Goal: Complete application form

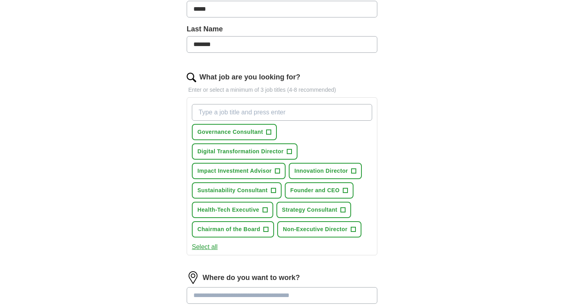
scroll to position [191, 0]
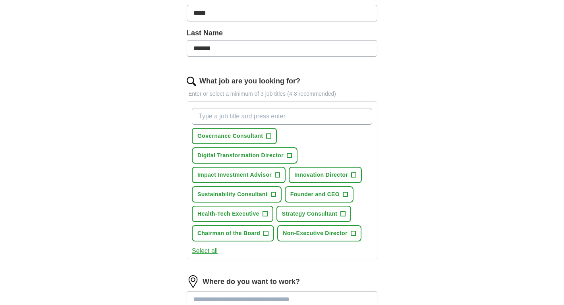
click at [210, 254] on button "Select all" at bounding box center [205, 251] width 26 height 10
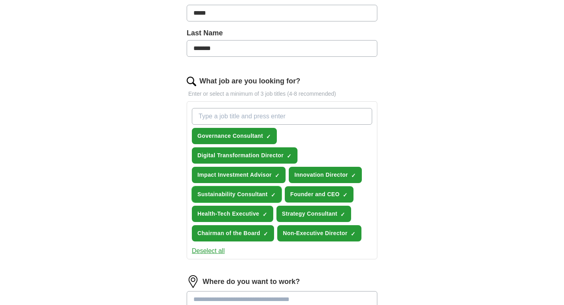
click at [0, 0] on span "×" at bounding box center [0, 0] width 0 height 0
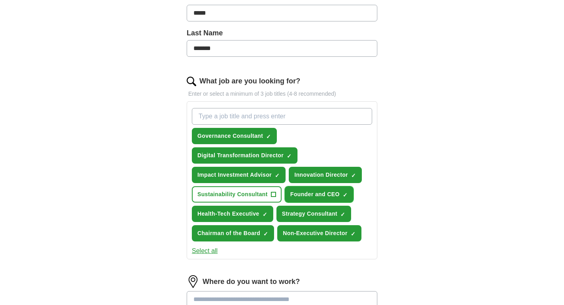
click at [0, 0] on span "×" at bounding box center [0, 0] width 0 height 0
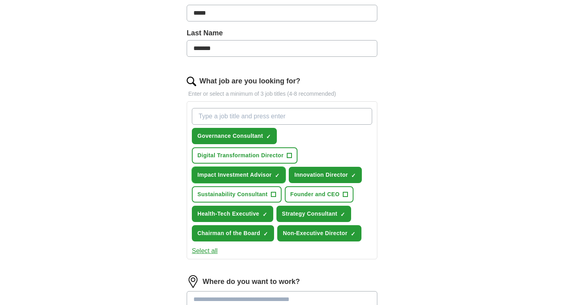
click at [280, 176] on span "✓ ×" at bounding box center [277, 175] width 5 height 5
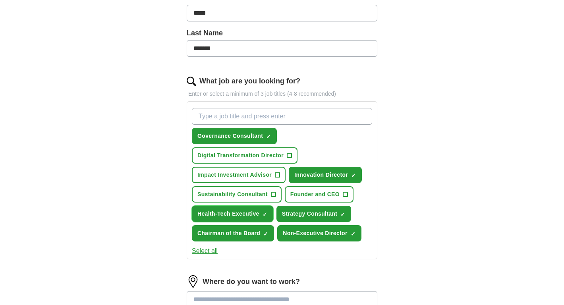
click at [0, 0] on span "×" at bounding box center [0, 0] width 0 height 0
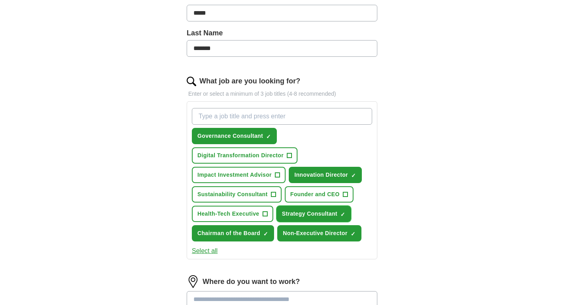
click at [346, 212] on button "Strategy Consultant ✓ ×" at bounding box center [313, 214] width 75 height 16
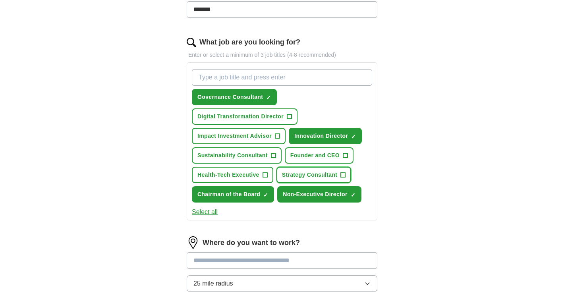
scroll to position [228, 0]
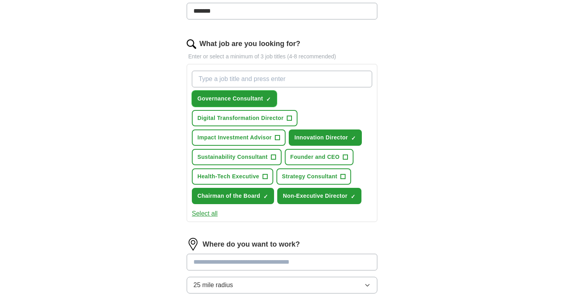
click at [0, 0] on span "×" at bounding box center [0, 0] width 0 height 0
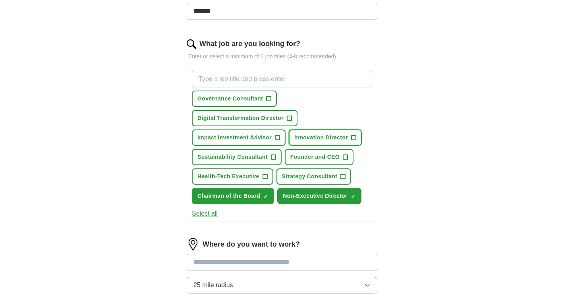
scroll to position [245, 0]
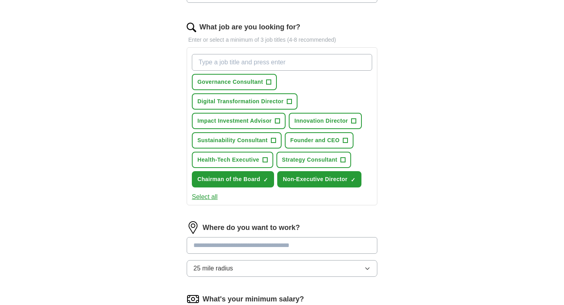
click at [212, 200] on button "Select all" at bounding box center [205, 197] width 26 height 10
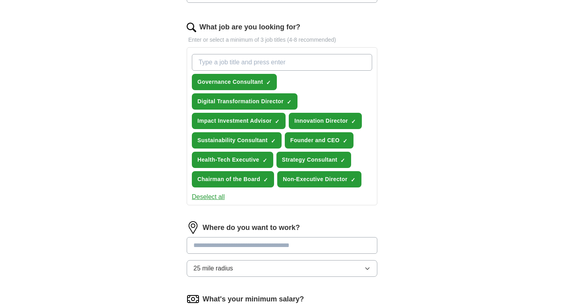
click at [213, 198] on button "Deselect all" at bounding box center [208, 197] width 33 height 10
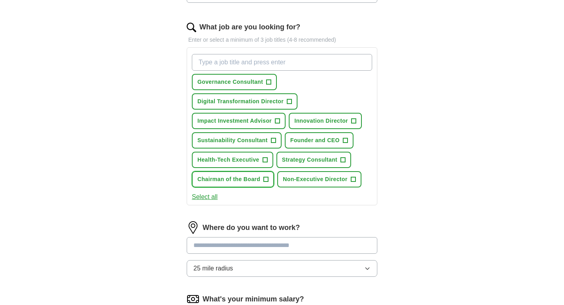
click at [266, 180] on span "+" at bounding box center [266, 179] width 5 height 6
click at [354, 179] on span "+" at bounding box center [352, 179] width 5 height 6
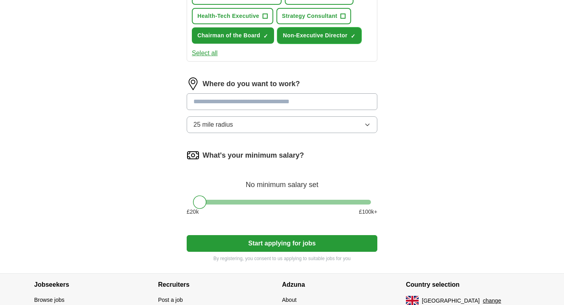
scroll to position [390, 0]
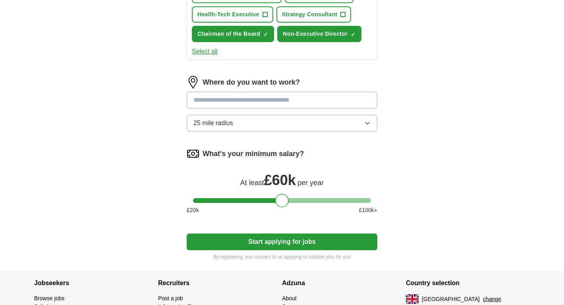
drag, startPoint x: 201, startPoint y: 199, endPoint x: 284, endPoint y: 199, distance: 83.0
click at [284, 199] on div at bounding box center [281, 200] width 13 height 13
click at [341, 102] on input "text" at bounding box center [282, 100] width 191 height 17
type input "******"
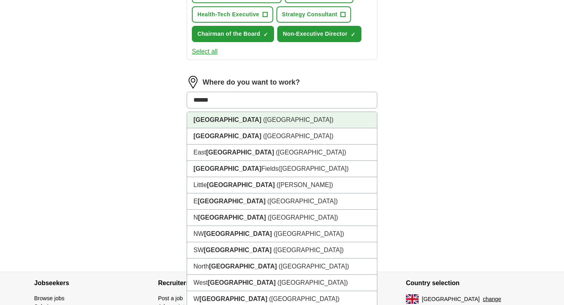
click at [309, 118] on li "[GEOGRAPHIC_DATA] ([GEOGRAPHIC_DATA])" at bounding box center [282, 120] width 190 height 16
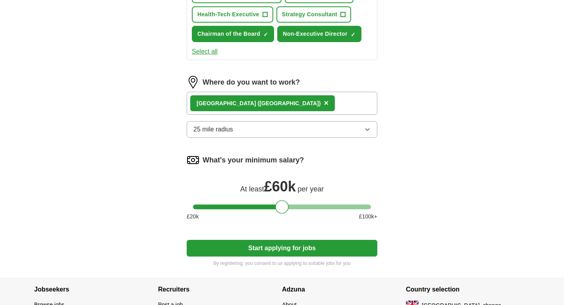
click at [366, 128] on icon "button" at bounding box center [367, 129] width 6 height 6
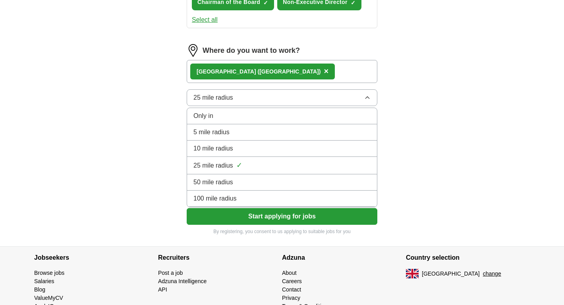
scroll to position [414, 0]
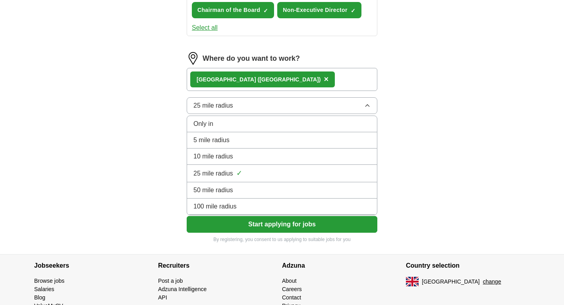
click at [289, 128] on div "Only in" at bounding box center [281, 124] width 177 height 10
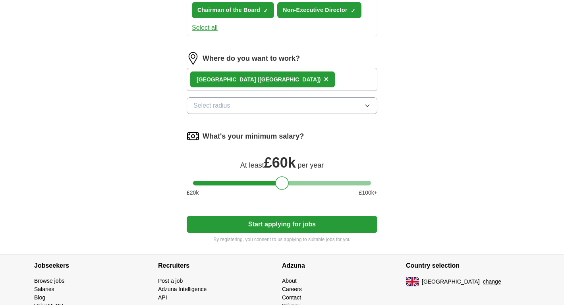
click at [297, 227] on button "Start applying for jobs" at bounding box center [282, 224] width 191 height 17
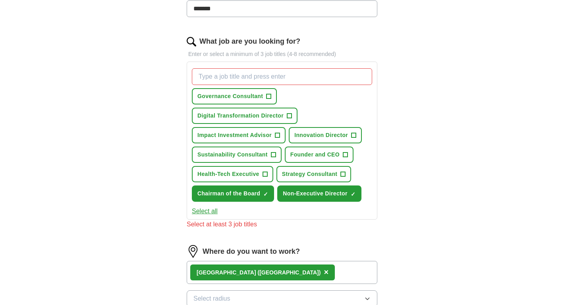
scroll to position [228, 0]
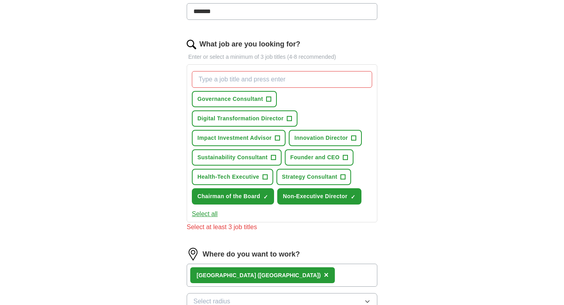
click at [287, 119] on span "+" at bounding box center [289, 118] width 5 height 6
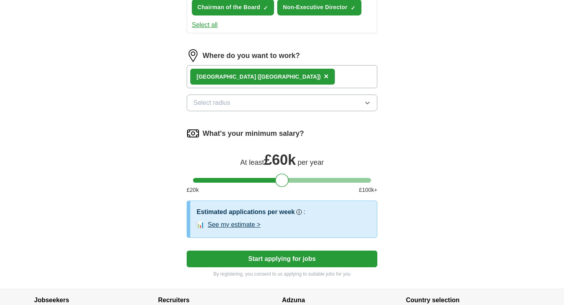
scroll to position [418, 0]
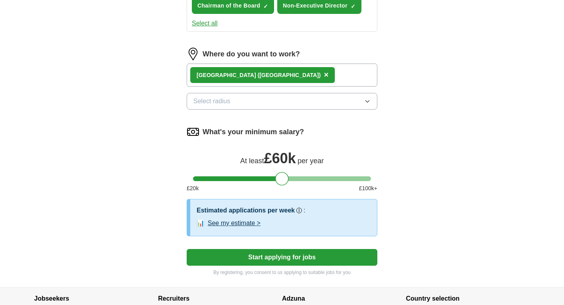
click at [323, 76] on span "×" at bounding box center [325, 74] width 5 height 9
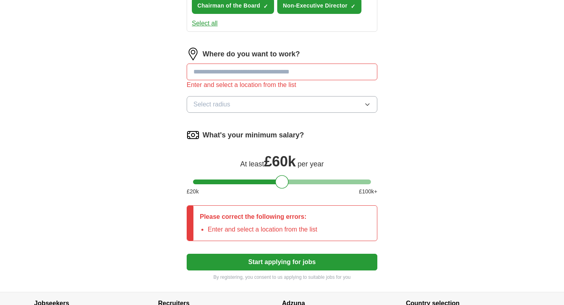
click at [300, 73] on input "text" at bounding box center [282, 72] width 191 height 17
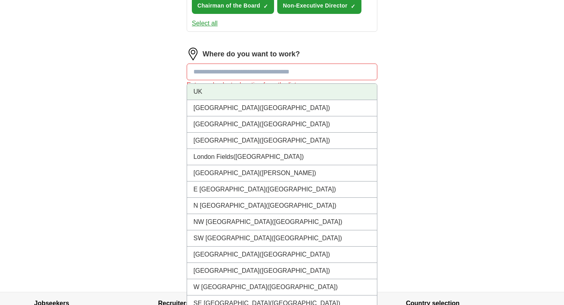
click at [294, 88] on li "UK" at bounding box center [282, 92] width 190 height 16
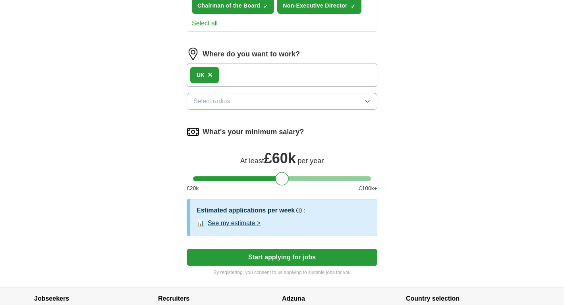
click at [267, 257] on button "Start applying for jobs" at bounding box center [282, 257] width 191 height 17
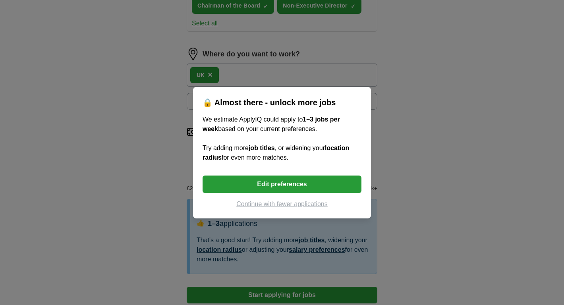
click at [271, 203] on button "Continue with fewer applications" at bounding box center [281, 204] width 159 height 10
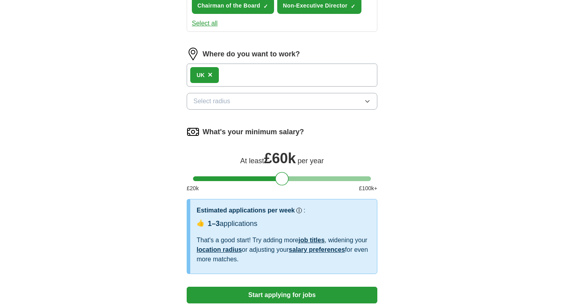
select select "**"
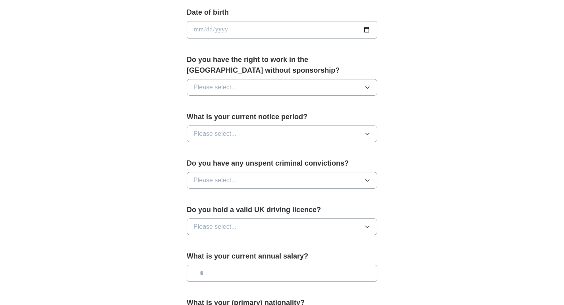
scroll to position [362, 0]
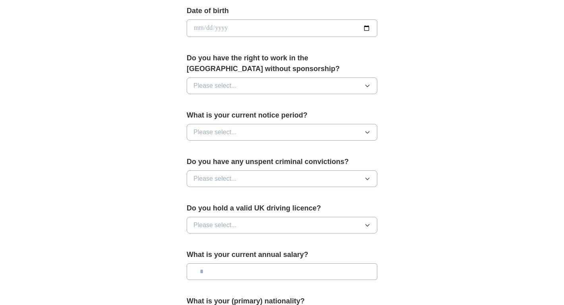
click at [209, 92] on button "Please select..." at bounding box center [282, 85] width 191 height 17
click at [210, 104] on div "Yes" at bounding box center [281, 104] width 177 height 10
click at [265, 130] on button "Please select..." at bounding box center [282, 132] width 191 height 17
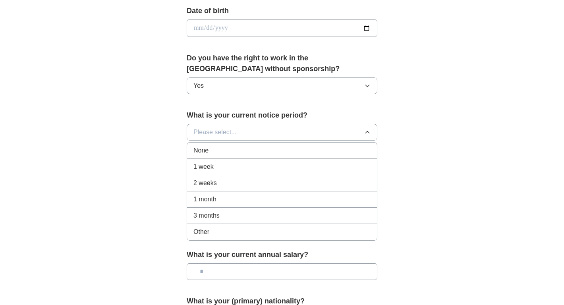
click at [239, 213] on div "3 months" at bounding box center [281, 216] width 177 height 10
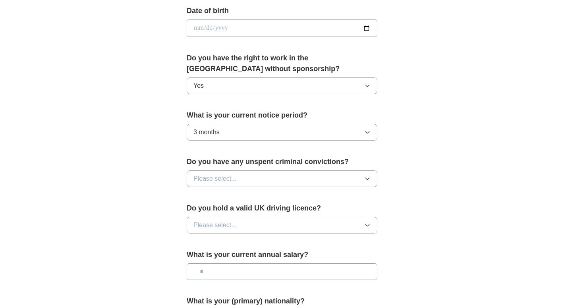
click at [216, 181] on span "Please select..." at bounding box center [214, 179] width 43 height 10
click at [216, 211] on div "No" at bounding box center [281, 213] width 177 height 10
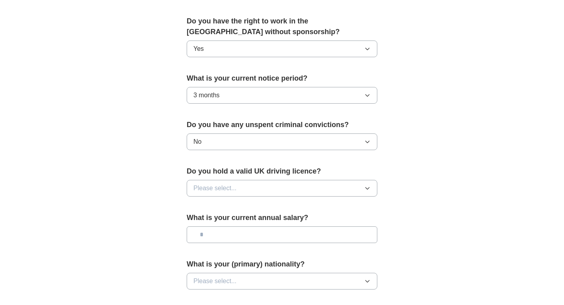
scroll to position [400, 0]
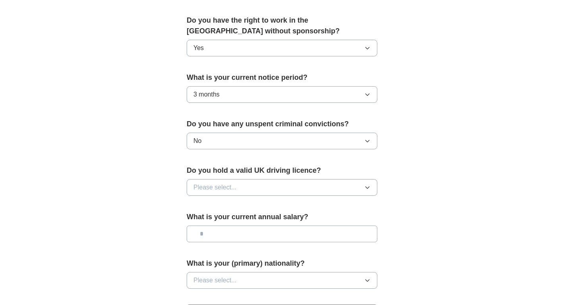
click at [224, 185] on span "Please select..." at bounding box center [214, 188] width 43 height 10
click at [221, 203] on div "Yes" at bounding box center [281, 206] width 177 height 10
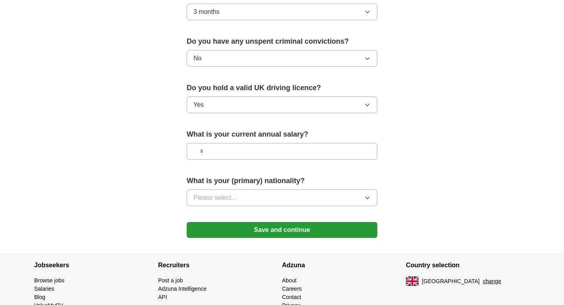
scroll to position [486, 0]
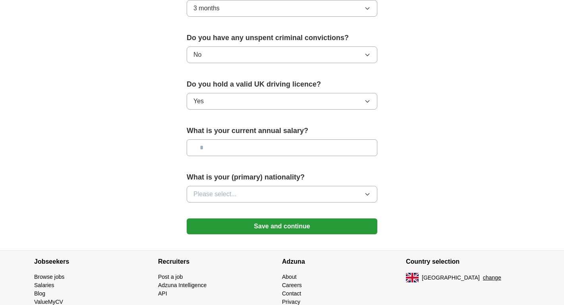
click at [212, 146] on input "text" at bounding box center [282, 147] width 191 height 17
click at [229, 196] on span "Please select..." at bounding box center [214, 194] width 43 height 10
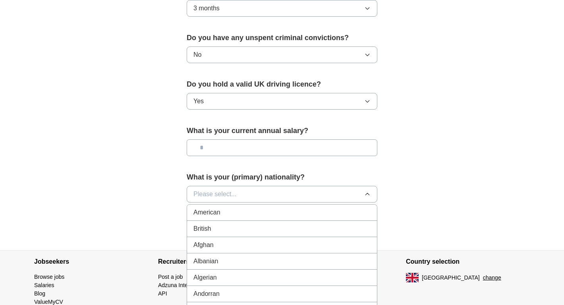
click at [227, 192] on span "Please select..." at bounding box center [214, 194] width 43 height 10
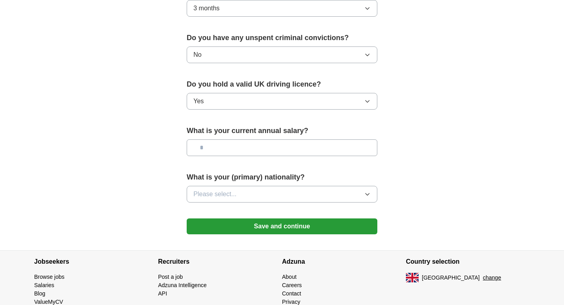
click at [241, 196] on button "Please select..." at bounding box center [282, 194] width 191 height 17
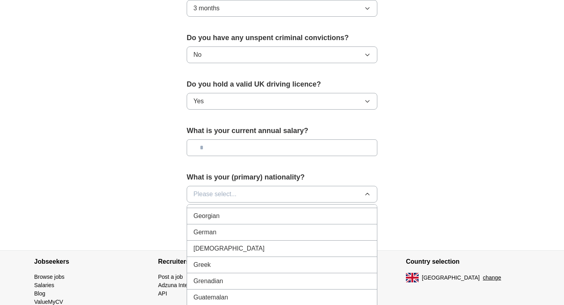
scroll to position [1070, 0]
click at [228, 233] on div "German" at bounding box center [281, 233] width 177 height 10
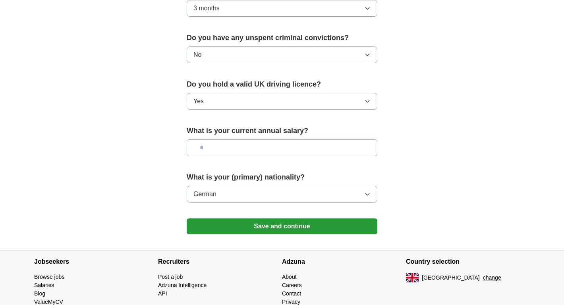
click at [268, 146] on input "text" at bounding box center [282, 147] width 191 height 17
type input "********"
click at [264, 224] on button "Save and continue" at bounding box center [282, 226] width 191 height 16
